Goal: Transaction & Acquisition: Purchase product/service

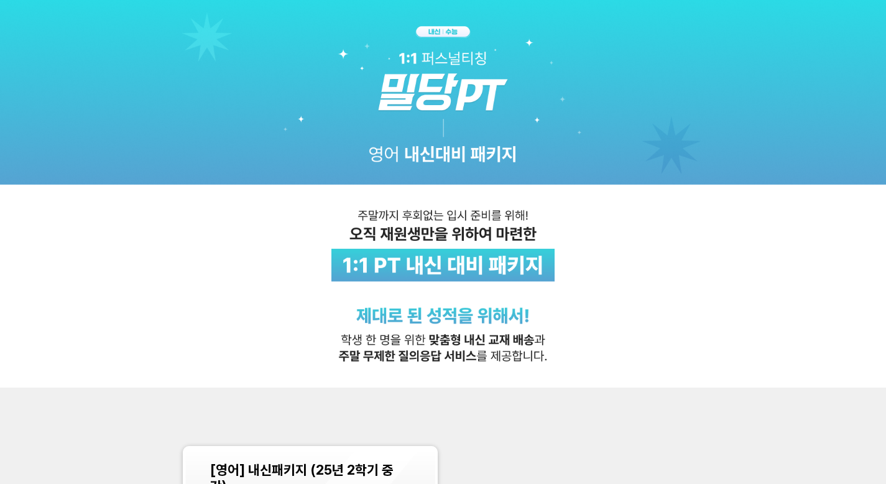
scroll to position [271, 0]
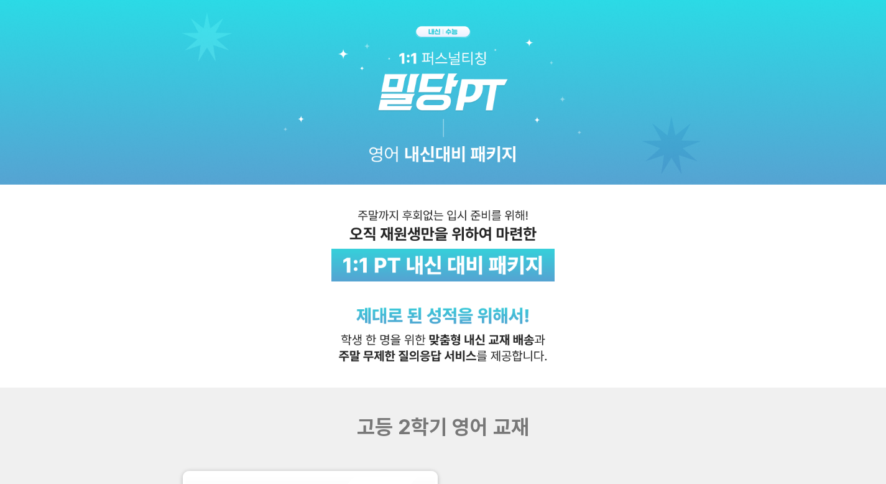
scroll to position [256, 0]
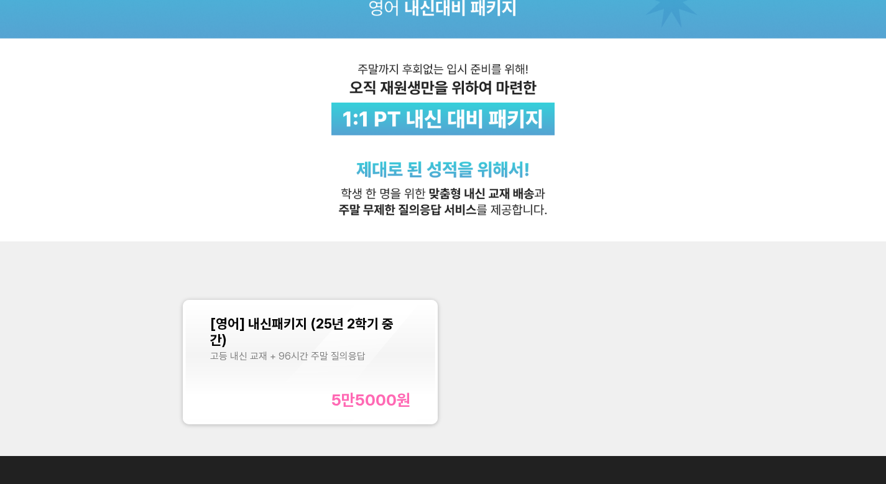
scroll to position [156, 0]
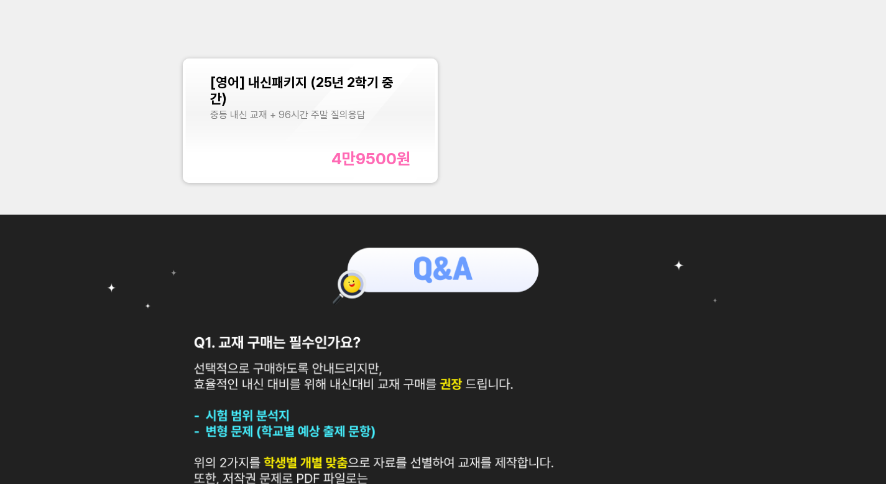
scroll to position [276, 0]
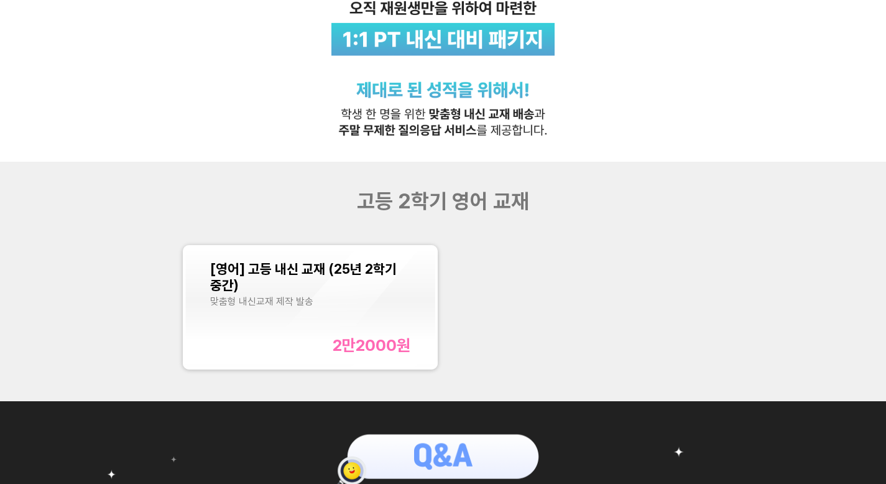
scroll to position [159, 0]
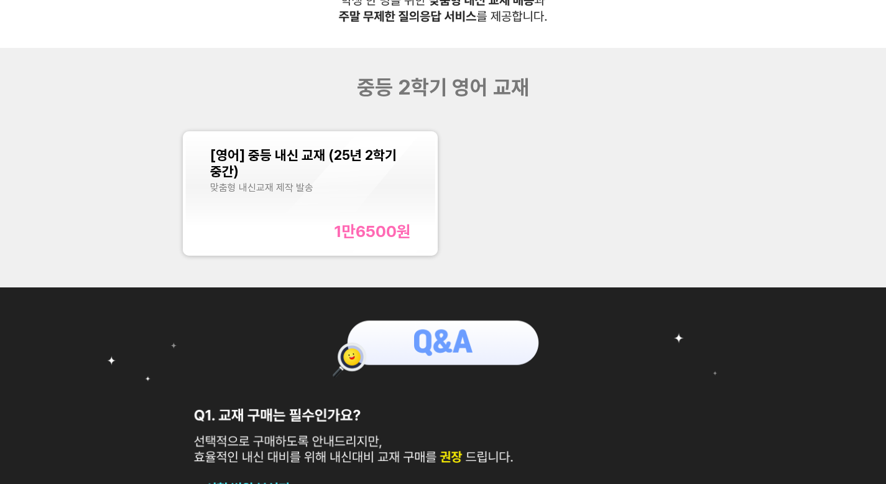
scroll to position [325, 0]
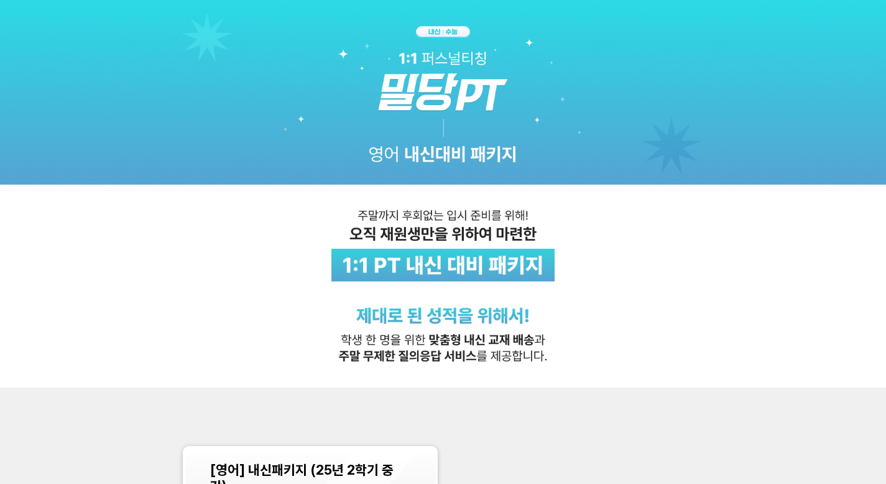
click at [293, 138] on img at bounding box center [443, 193] width 886 height 387
